Goal: Transaction & Acquisition: Purchase product/service

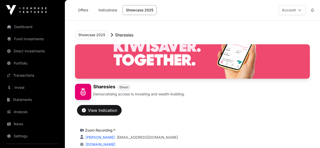
scroll to position [133, 0]
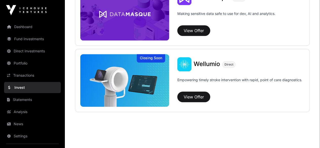
scroll to position [750, 0]
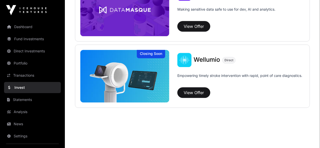
click at [203, 93] on button "View Offer" at bounding box center [193, 92] width 33 height 11
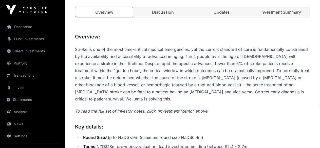
scroll to position [101, 0]
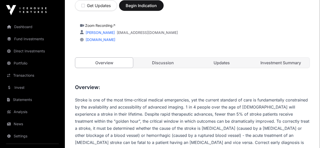
click at [280, 68] on link "Investment Summary" at bounding box center [281, 63] width 58 height 10
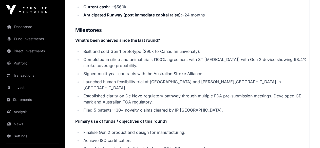
scroll to position [993, 0]
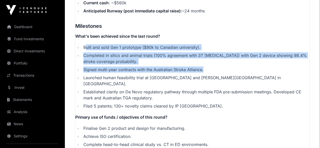
drag, startPoint x: 209, startPoint y: 89, endPoint x: 85, endPoint y: 67, distance: 126.0
click at [85, 67] on ul "Built and sold Gen 1 prototype ($90k to Canadian university). Completed in sili…" at bounding box center [192, 76] width 234 height 65
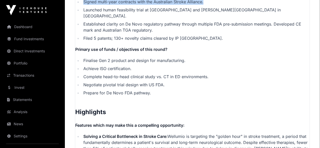
scroll to position [1069, 0]
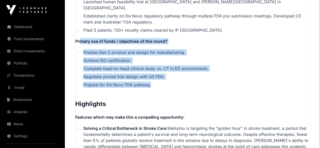
drag, startPoint x: 164, startPoint y: 101, endPoint x: 80, endPoint y: 53, distance: 96.4
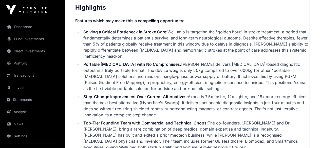
scroll to position [1170, 0]
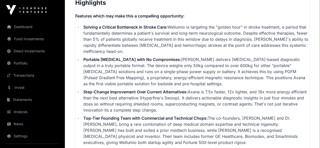
drag, startPoint x: 171, startPoint y: 122, endPoint x: 79, endPoint y: 105, distance: 93.6
click at [82, 105] on li "Step-Change Improvement Over Current Alternatives: Axana is 7.5x faster, 12x li…" at bounding box center [195, 101] width 227 height 24
click at [148, 87] on li "Portable [MEDICAL_DATA] with No Compromises: [PERSON_NAME] delivers [MEDICAL_DA…" at bounding box center [195, 71] width 227 height 30
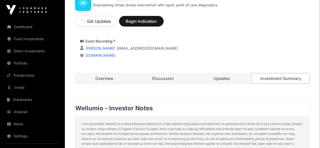
scroll to position [91, 0]
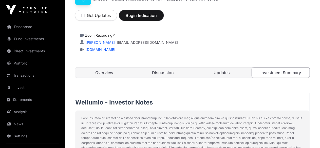
click at [157, 18] on span "Begin Indication" at bounding box center [141, 15] width 32 height 6
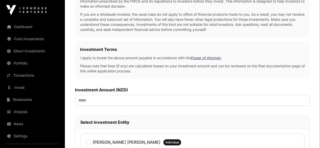
scroll to position [152, 0]
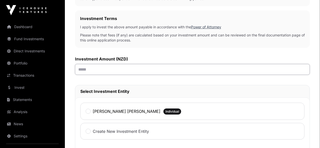
click at [175, 75] on input "text" at bounding box center [192, 69] width 235 height 11
type input "******"
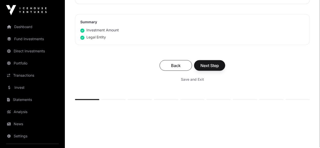
scroll to position [327, 0]
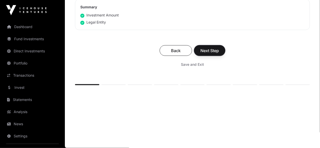
click at [219, 51] on span "Next Step" at bounding box center [209, 51] width 18 height 6
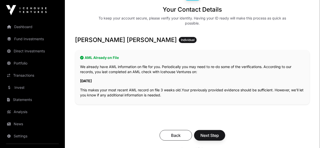
scroll to position [101, 0]
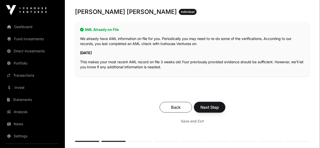
click at [219, 104] on span "Next Step" at bounding box center [209, 107] width 18 height 6
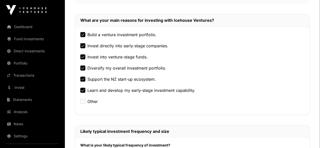
scroll to position [228, 0]
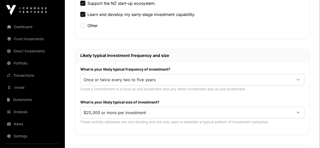
click at [193, 108] on span "$25,000 or more per investment" at bounding box center [185, 112] width 211 height 9
click at [167, 65] on span "$25,000 or more per investment" at bounding box center [171, 65] width 62 height 4
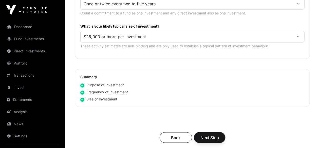
click at [219, 135] on span "Next Step" at bounding box center [209, 138] width 18 height 6
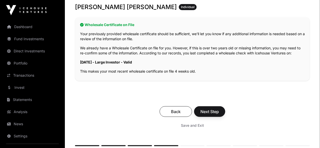
scroll to position [101, 0]
click at [219, 108] on span "Next Step" at bounding box center [209, 111] width 18 height 6
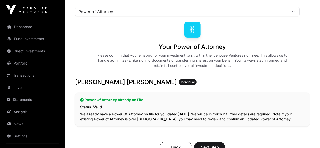
scroll to position [51, 0]
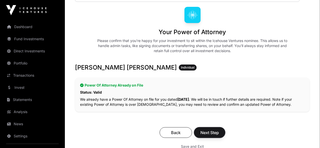
click at [219, 130] on span "Next Step" at bounding box center [209, 133] width 18 height 6
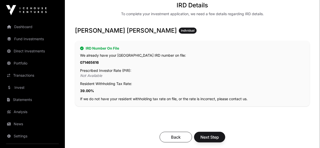
scroll to position [101, 0]
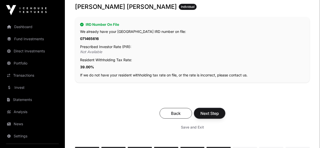
click at [219, 110] on span "Next Step" at bounding box center [209, 113] width 18 height 6
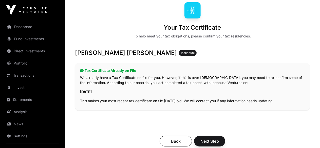
scroll to position [101, 0]
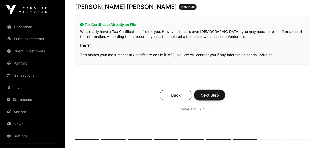
click at [219, 92] on span "Next Step" at bounding box center [209, 95] width 18 height 6
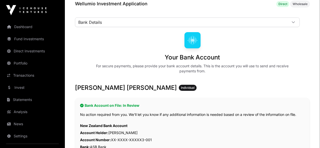
scroll to position [127, 0]
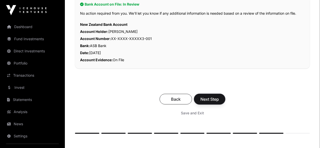
click at [219, 96] on span "Next Step" at bounding box center [209, 99] width 18 height 6
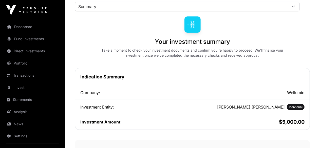
scroll to position [101, 0]
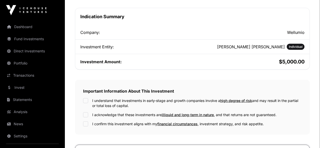
click at [144, 98] on div "I understand that investments in early-stage and growth companies involve a hig…" at bounding box center [192, 103] width 218 height 10
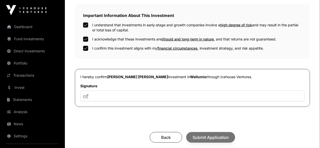
scroll to position [177, 0]
click at [162, 92] on input "text" at bounding box center [192, 95] width 224 height 11
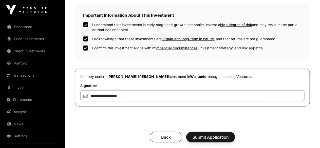
type input "**********"
click at [228, 134] on span "Submit Application" at bounding box center [210, 137] width 36 height 6
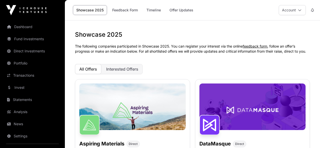
scroll to position [50, 0]
